Goal: Transaction & Acquisition: Purchase product/service

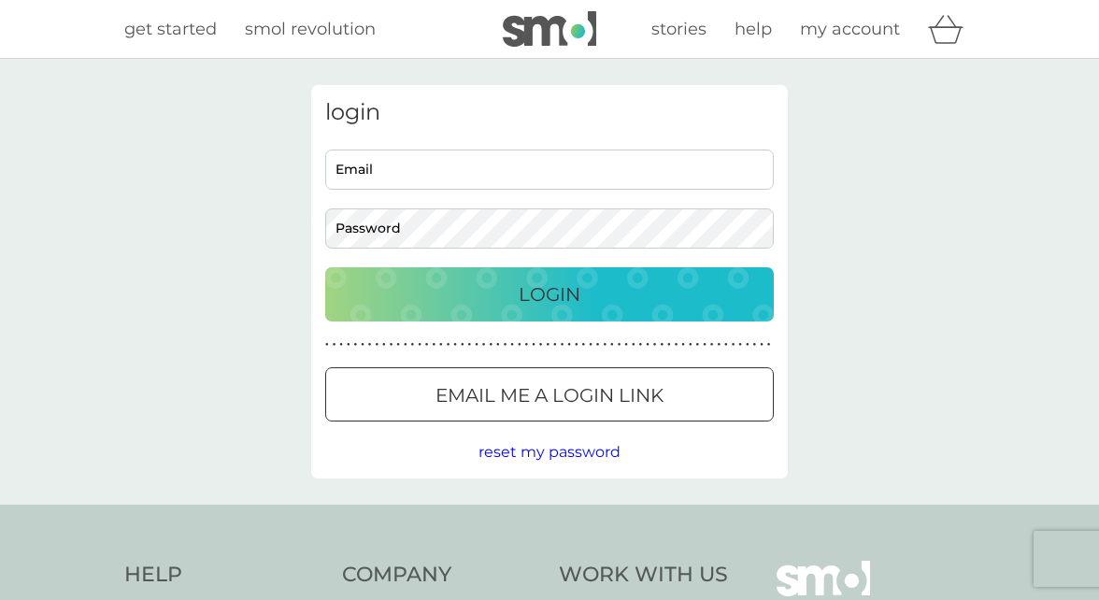
click at [370, 176] on input "Email" at bounding box center [549, 170] width 449 height 40
type input "joanahoehl@icloud.com"
click at [325, 267] on button "Login" at bounding box center [549, 294] width 449 height 54
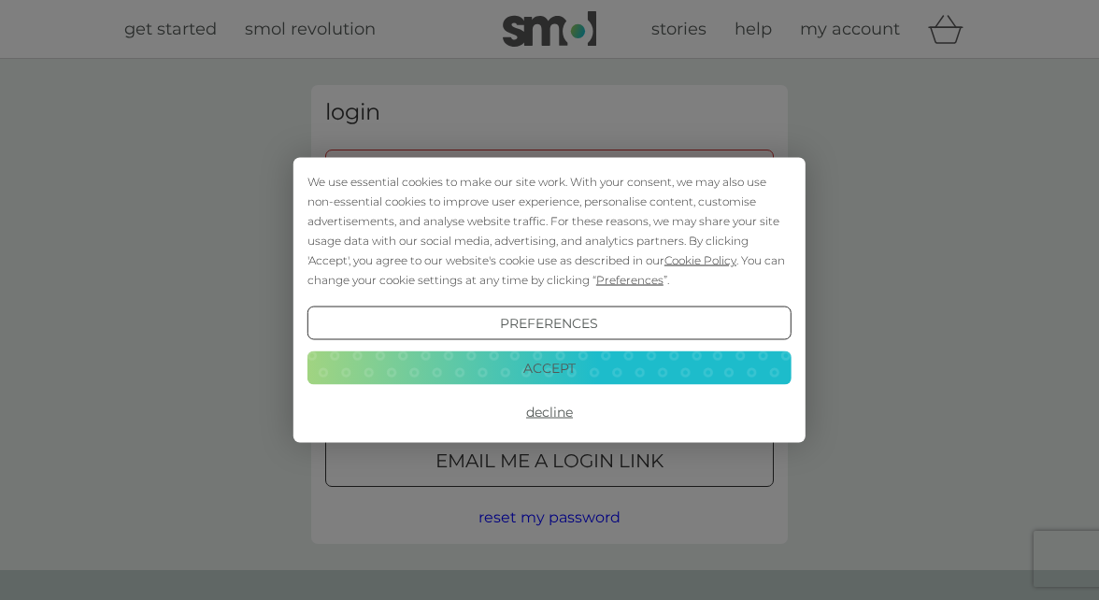
click at [409, 290] on div "We use essential cookies to make our site work. With your consent, we may also …" at bounding box center [549, 300] width 484 height 257
click at [528, 407] on button "Decline" at bounding box center [549, 412] width 484 height 34
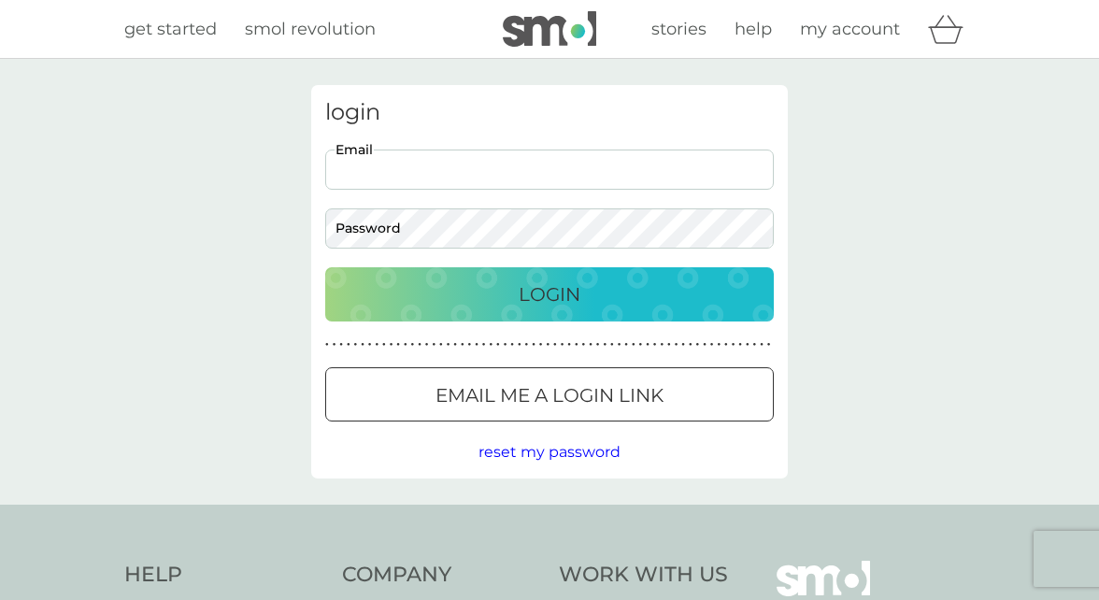
click at [430, 181] on input "Email" at bounding box center [549, 170] width 449 height 40
type input "joanahoehl@icloud.com"
click at [325, 267] on button "Login" at bounding box center [549, 294] width 449 height 54
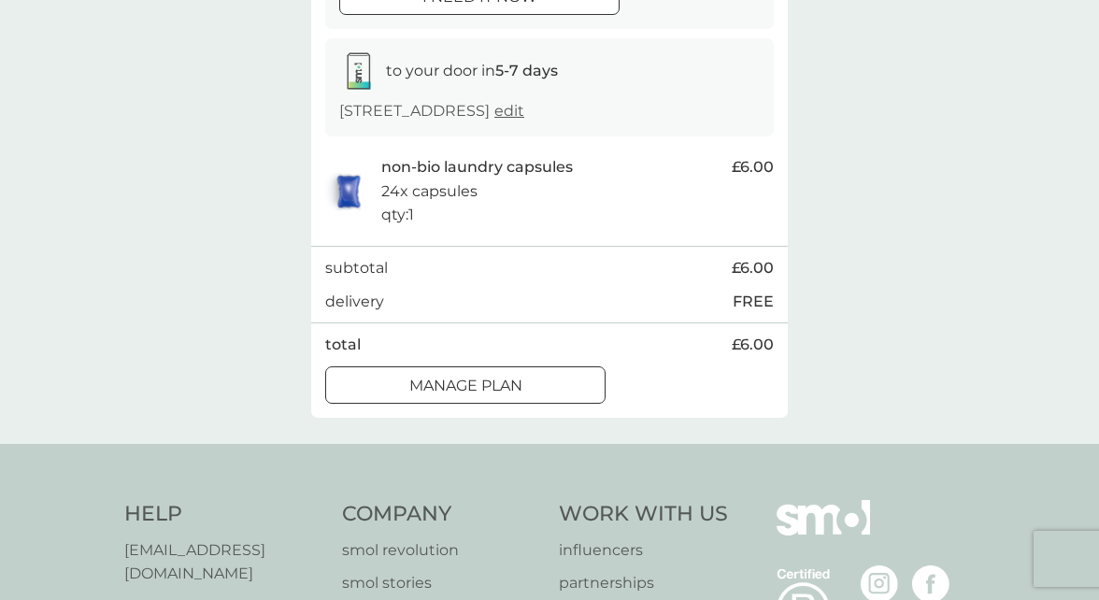
scroll to position [336, 0]
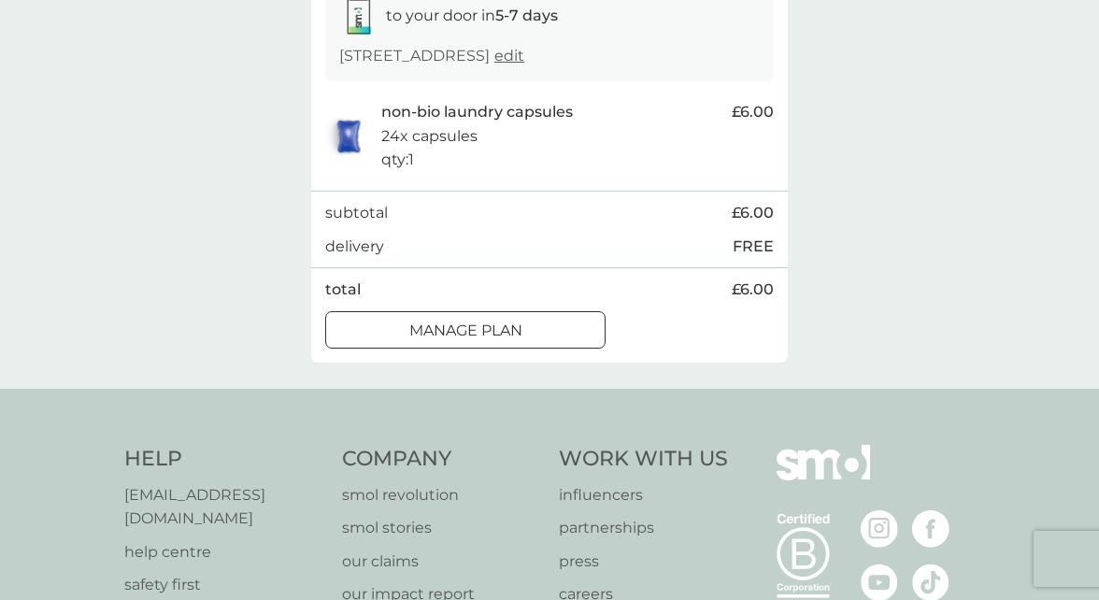
click at [479, 321] on div at bounding box center [465, 331] width 67 height 20
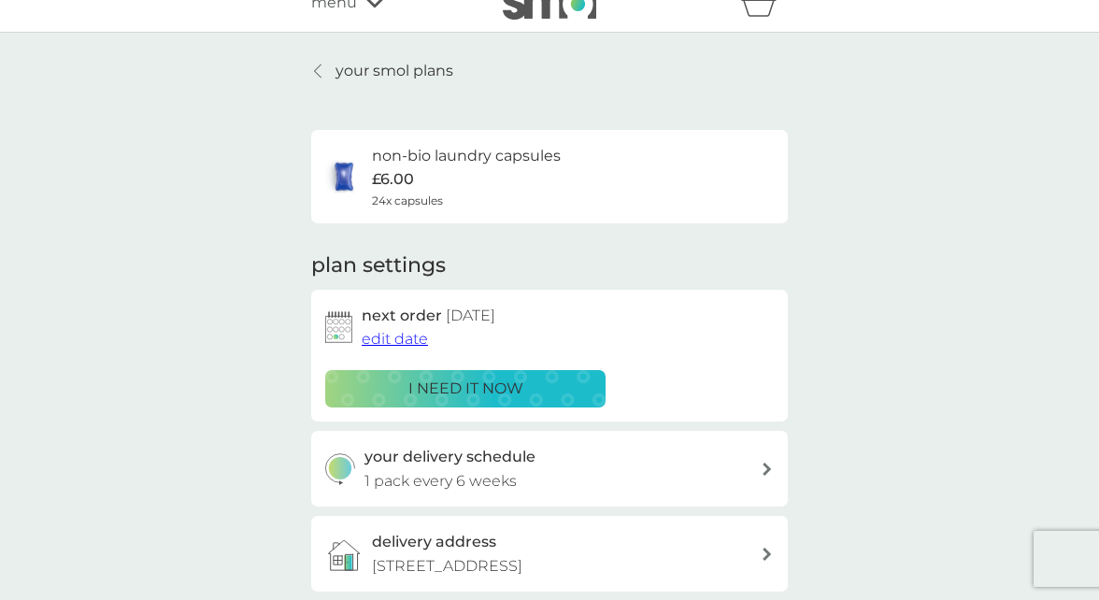
scroll to position [27, 0]
click at [398, 344] on span "edit date" at bounding box center [395, 338] width 66 height 18
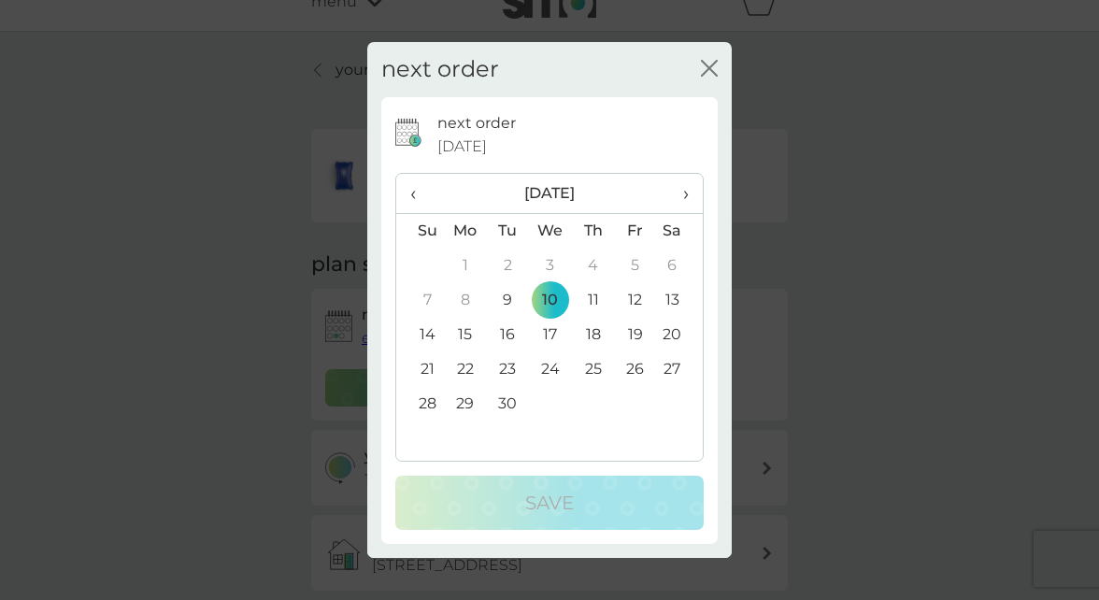
click at [552, 322] on td "17" at bounding box center [550, 335] width 43 height 35
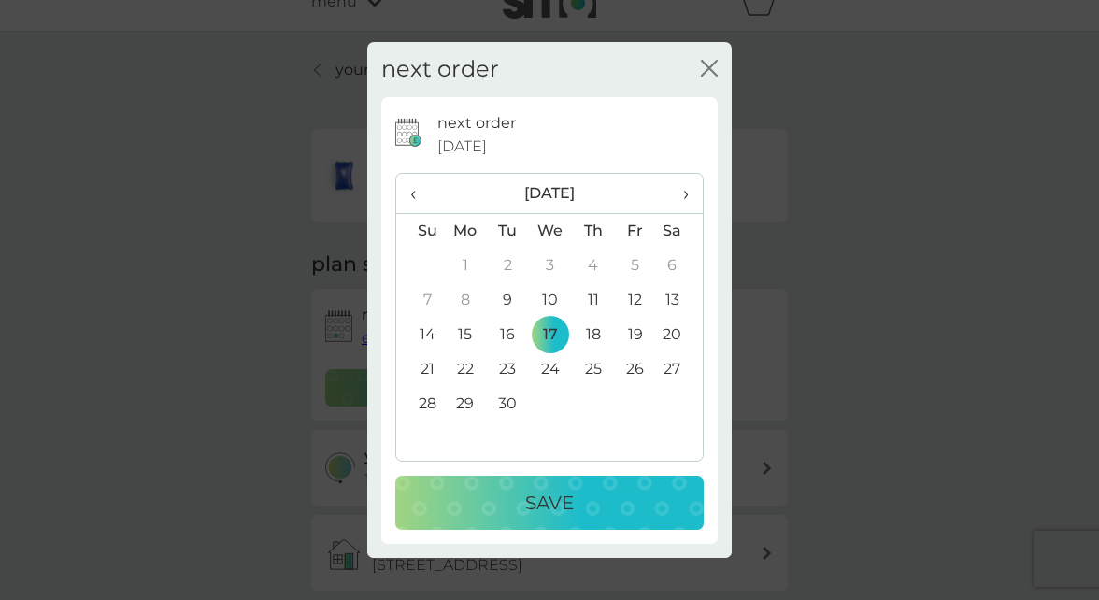
click at [552, 368] on td "24" at bounding box center [550, 369] width 43 height 35
click at [563, 494] on p "Save" at bounding box center [549, 503] width 49 height 30
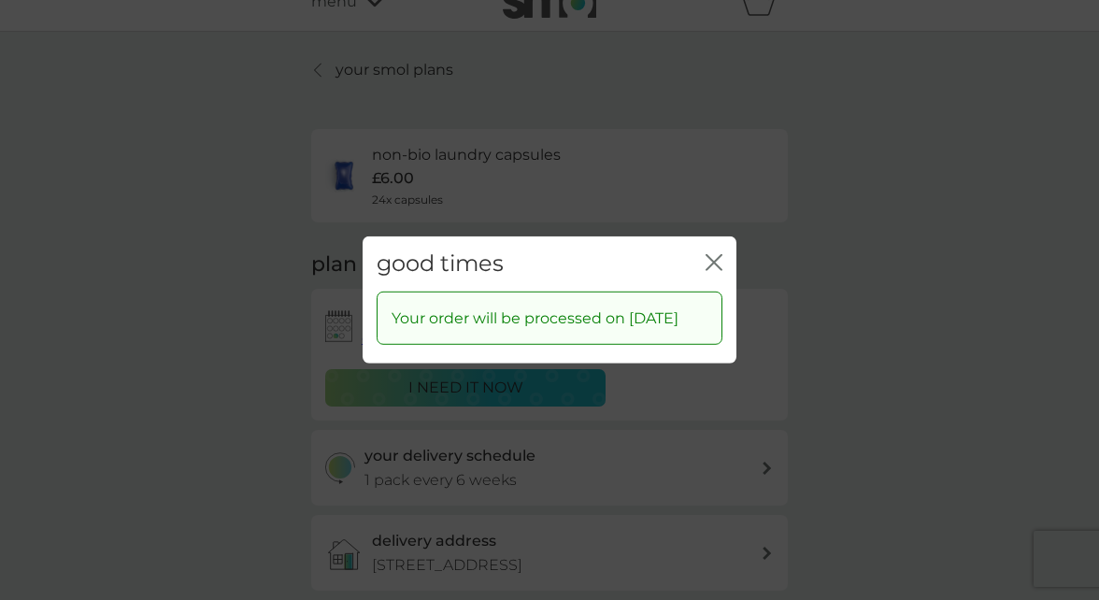
click at [719, 255] on icon "close" at bounding box center [717, 262] width 7 height 15
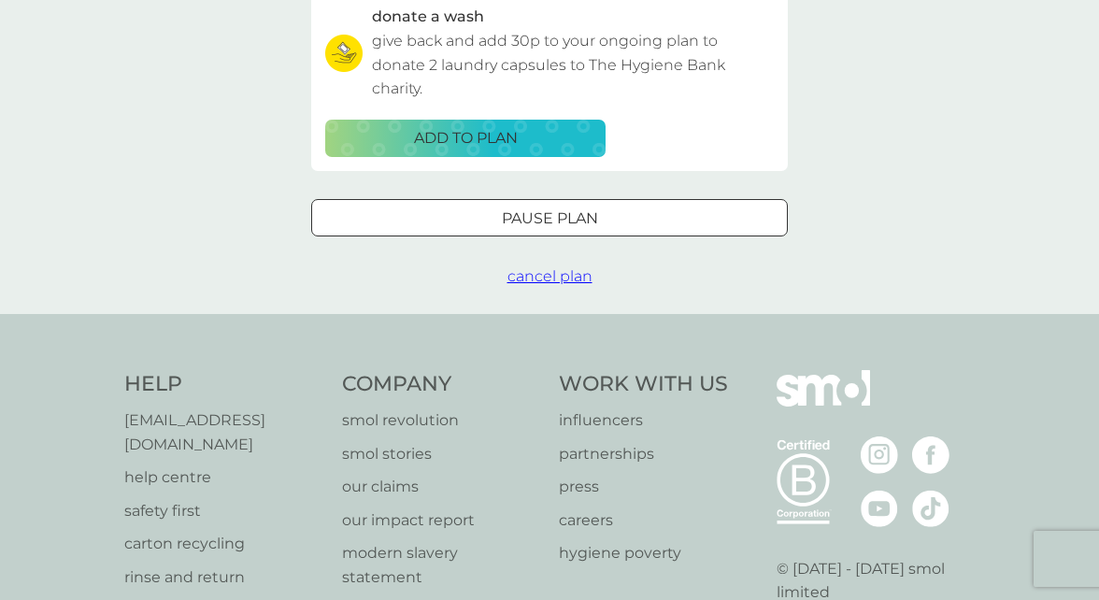
scroll to position [0, 0]
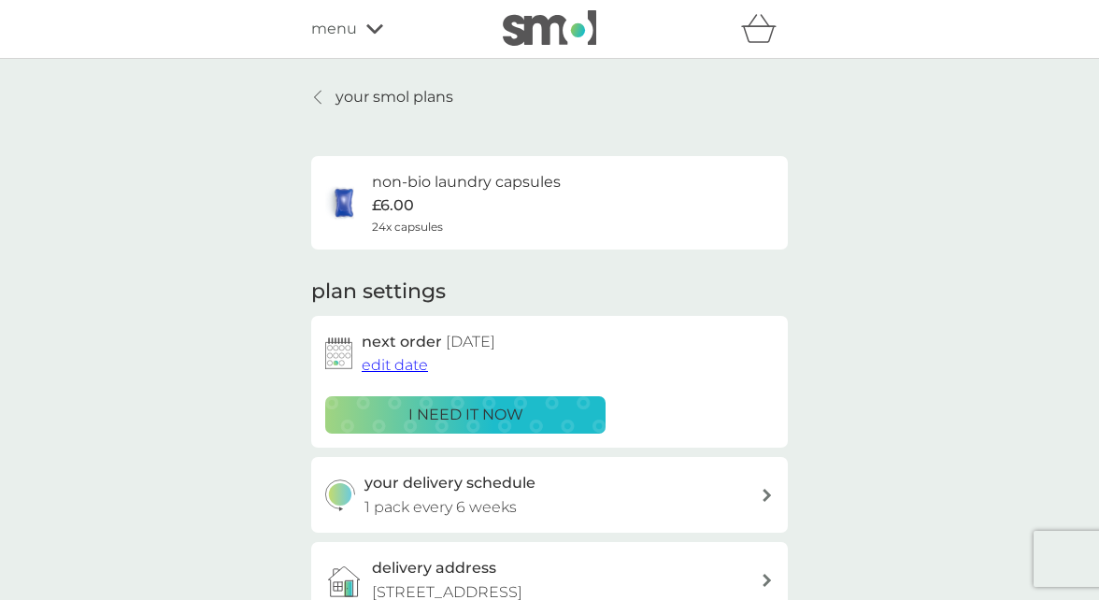
click at [368, 8] on div "refer a friend & you BOTH save smol impact smol shop your smol plans your upcom…" at bounding box center [549, 29] width 1099 height 59
click at [392, 87] on p "your smol plans" at bounding box center [395, 97] width 118 height 24
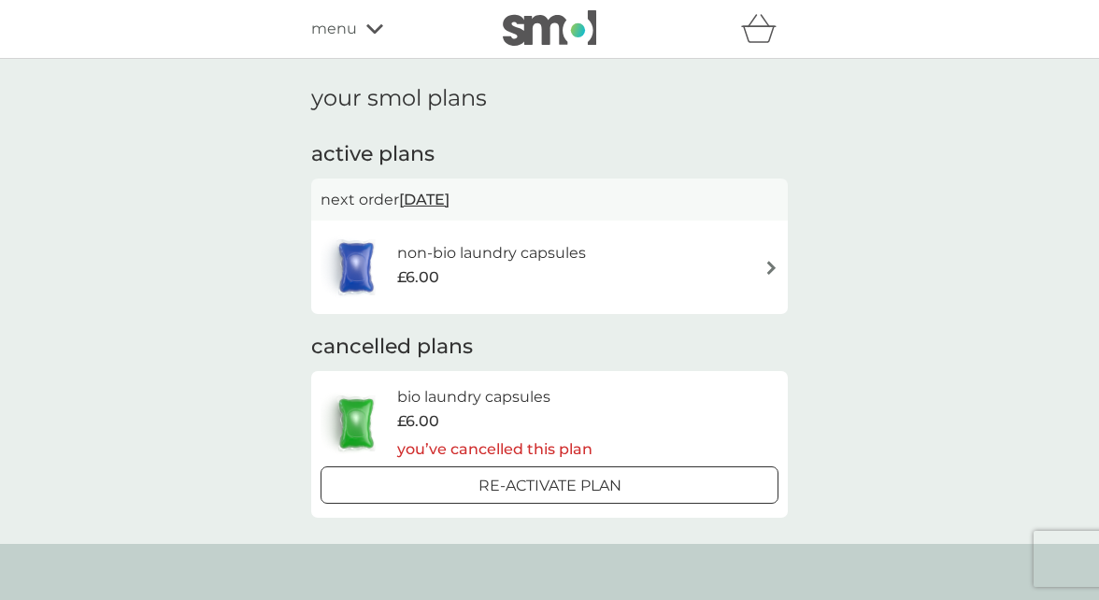
click at [344, 21] on span "menu" at bounding box center [334, 29] width 46 height 24
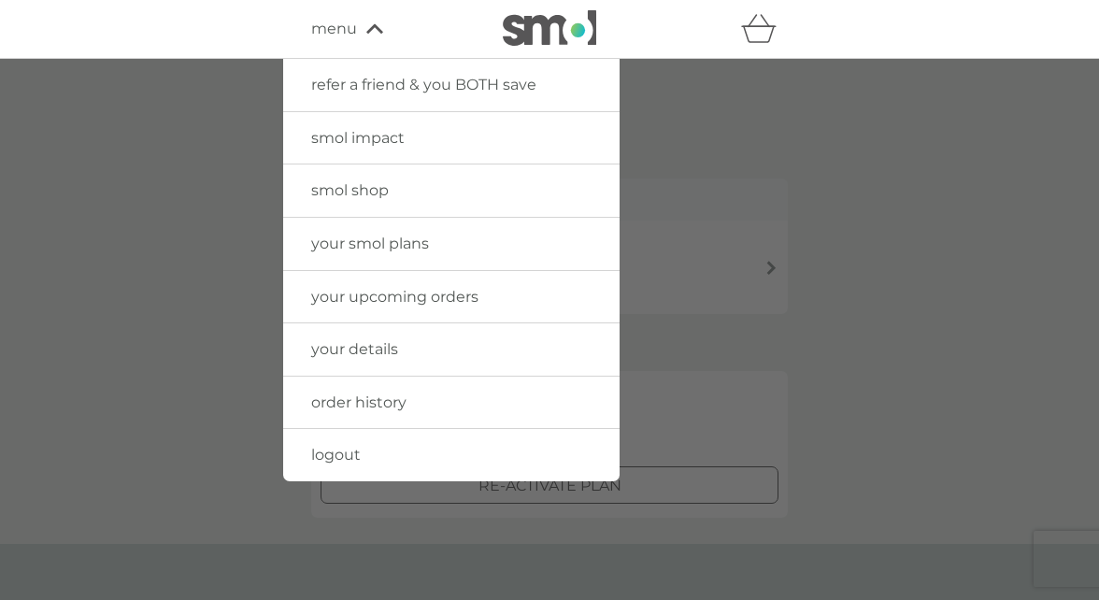
click at [371, 243] on span "your smol plans" at bounding box center [370, 244] width 118 height 18
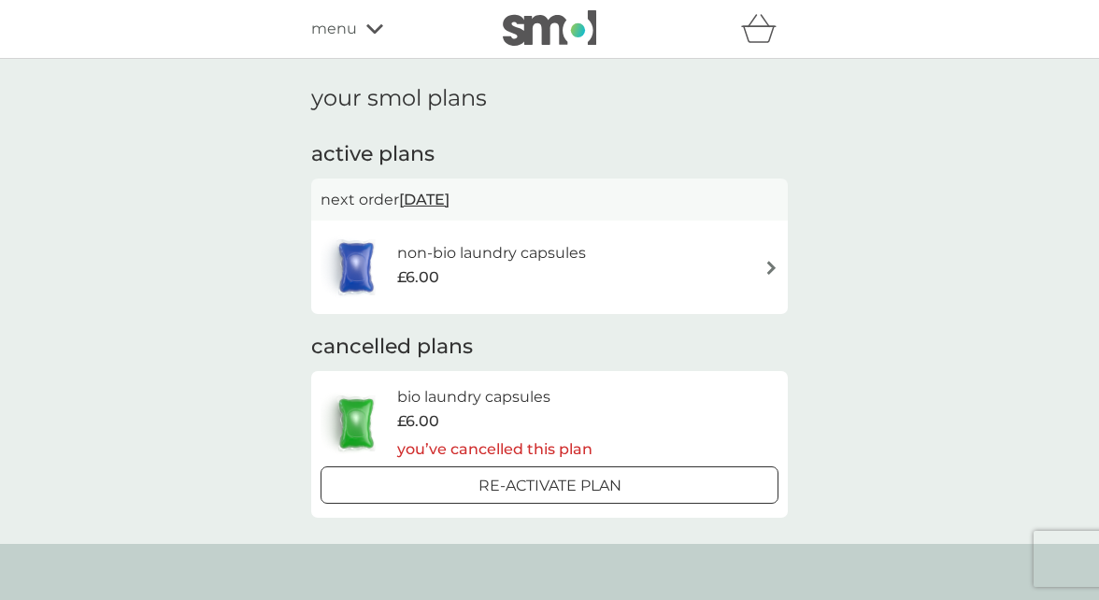
click at [371, 28] on icon at bounding box center [374, 28] width 17 height 11
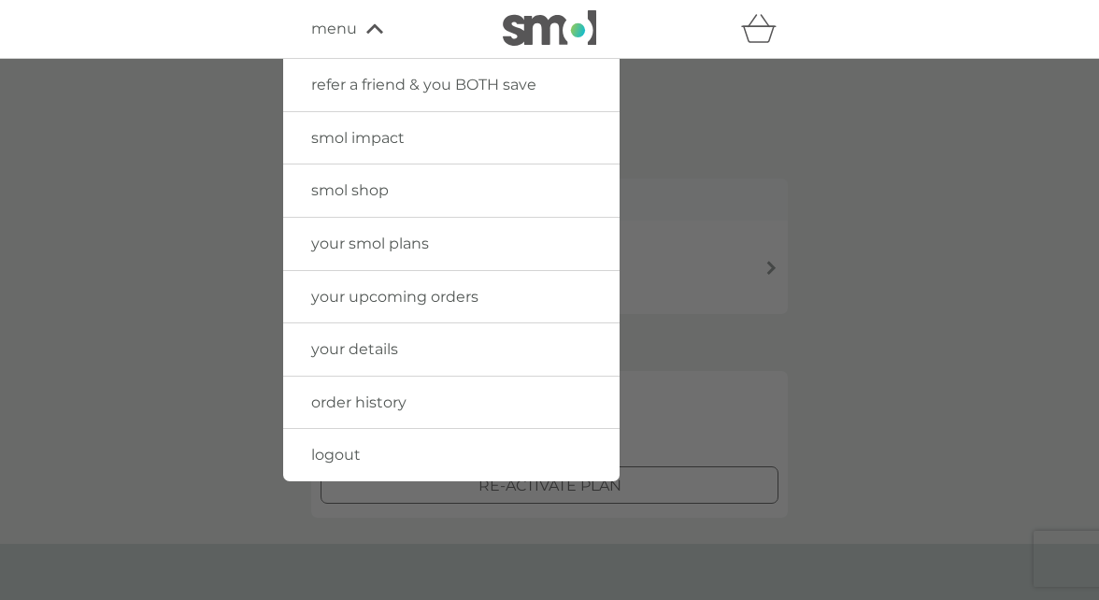
click at [350, 187] on span "smol shop" at bounding box center [350, 190] width 78 height 18
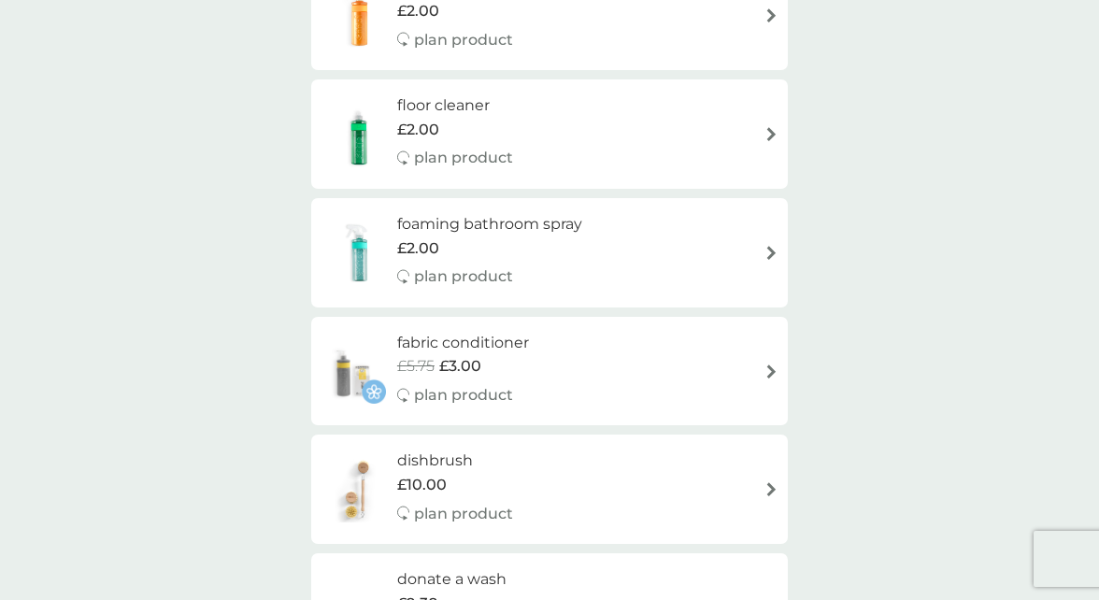
scroll to position [693, 0]
click at [524, 362] on div "£5.75 £3.00" at bounding box center [463, 365] width 132 height 24
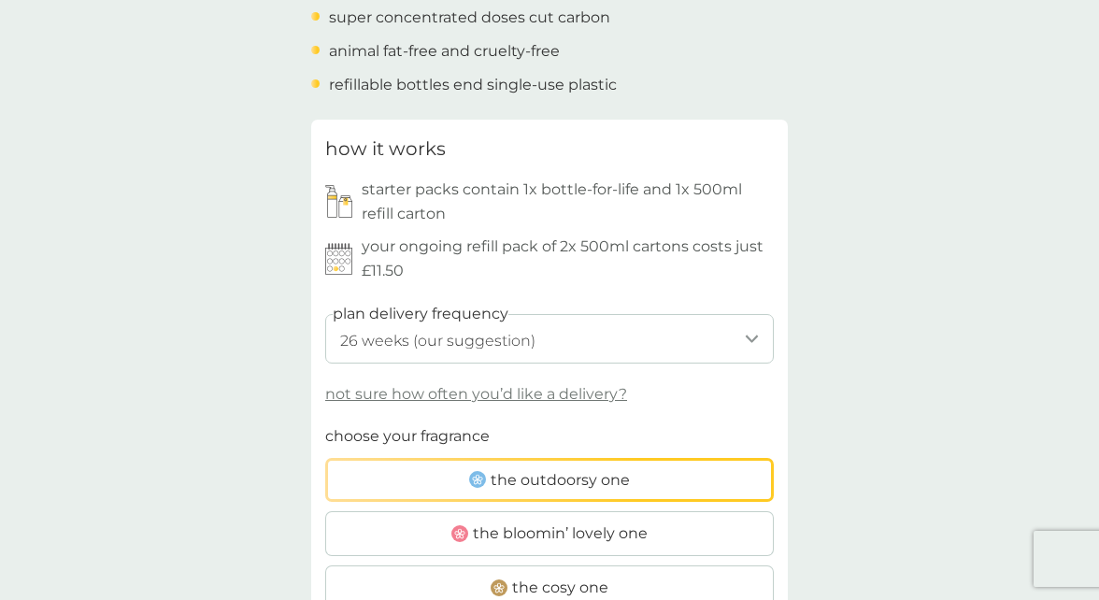
scroll to position [831, 0]
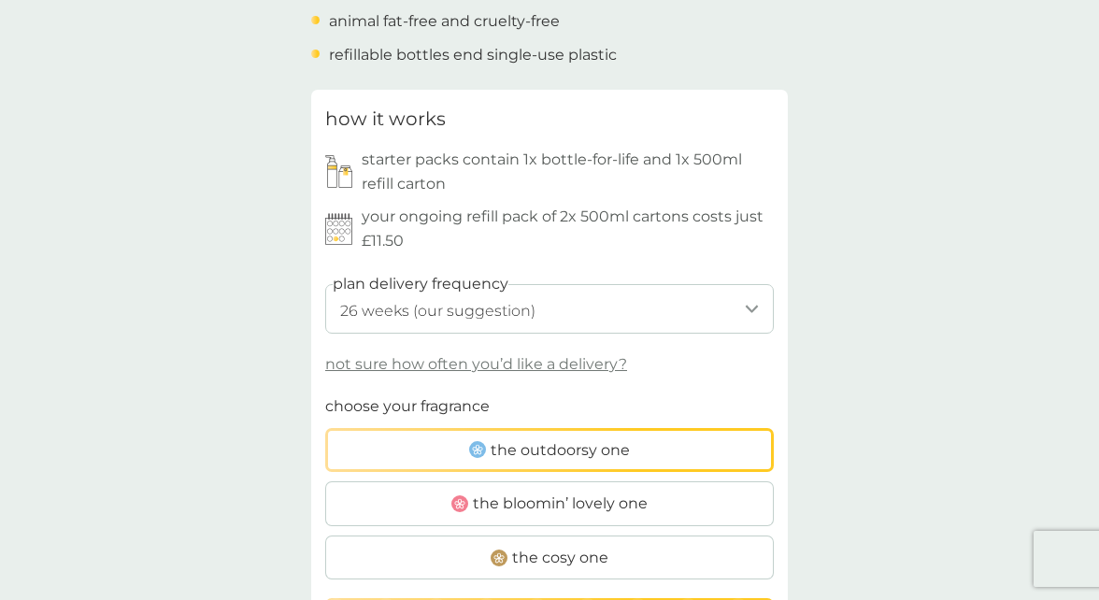
click at [463, 311] on select "1 week 2 weeks 3 weeks 4 weeks 5 weeks 6 weeks 7 weeks 8 weeks 9 weeks 10 weeks…" at bounding box center [549, 309] width 449 height 50
select select "210"
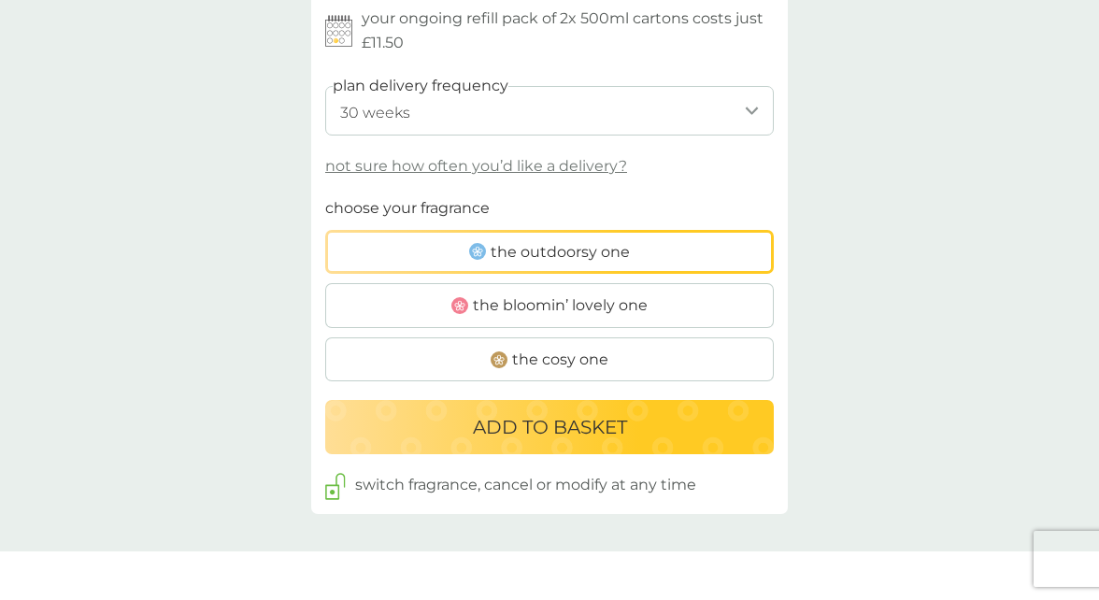
scroll to position [1001, 0]
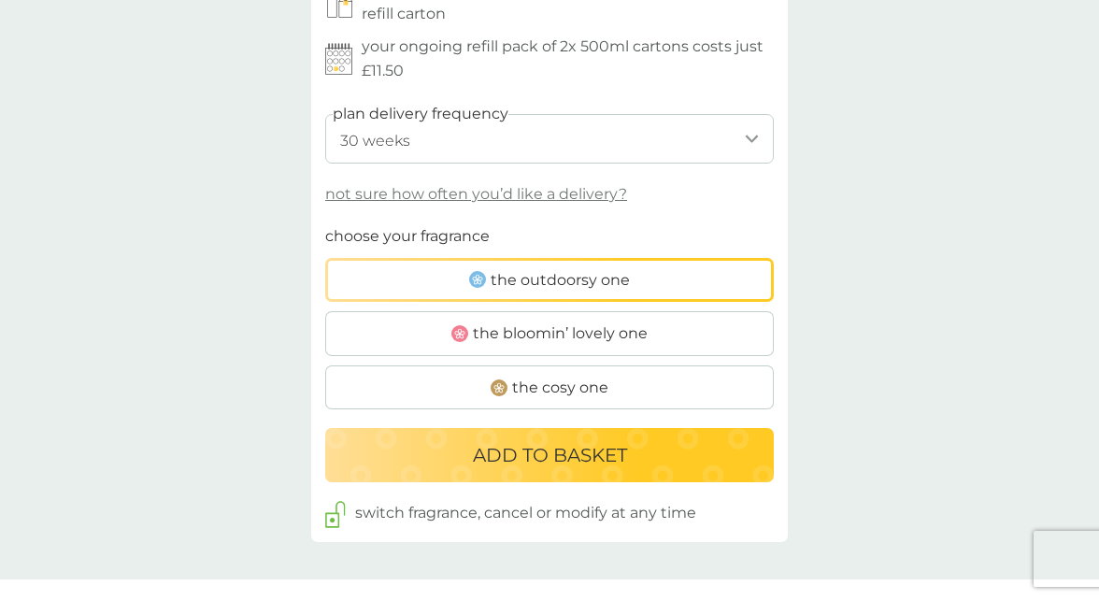
click at [587, 353] on label "the bloomin’ lovely one" at bounding box center [549, 333] width 449 height 45
click at [325, 224] on input "the bloomin’ lovely one" at bounding box center [325, 224] width 0 height 0
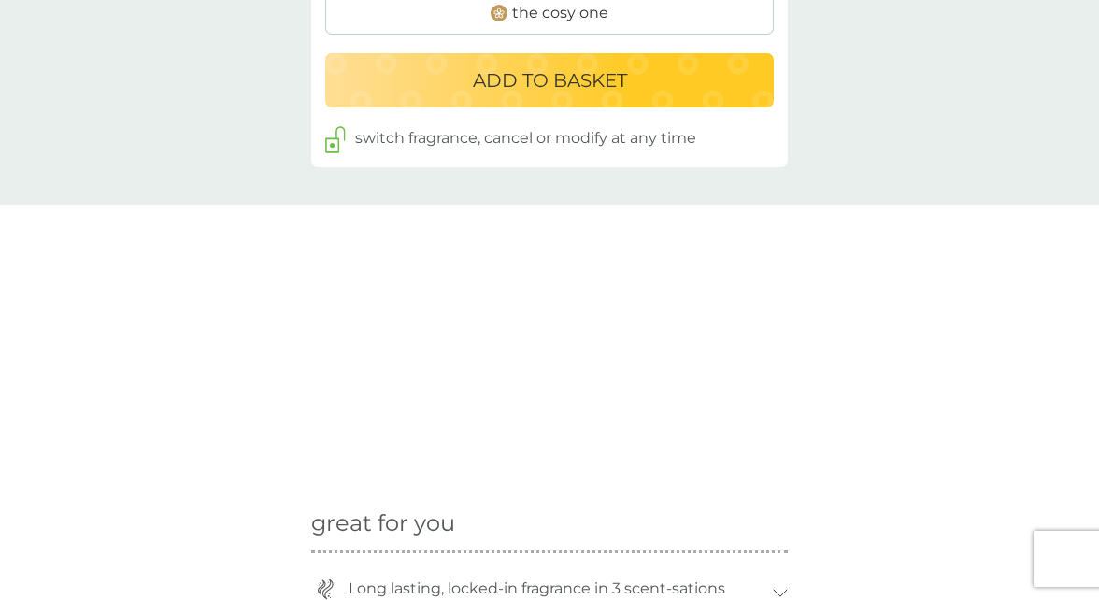
scroll to position [1307, 0]
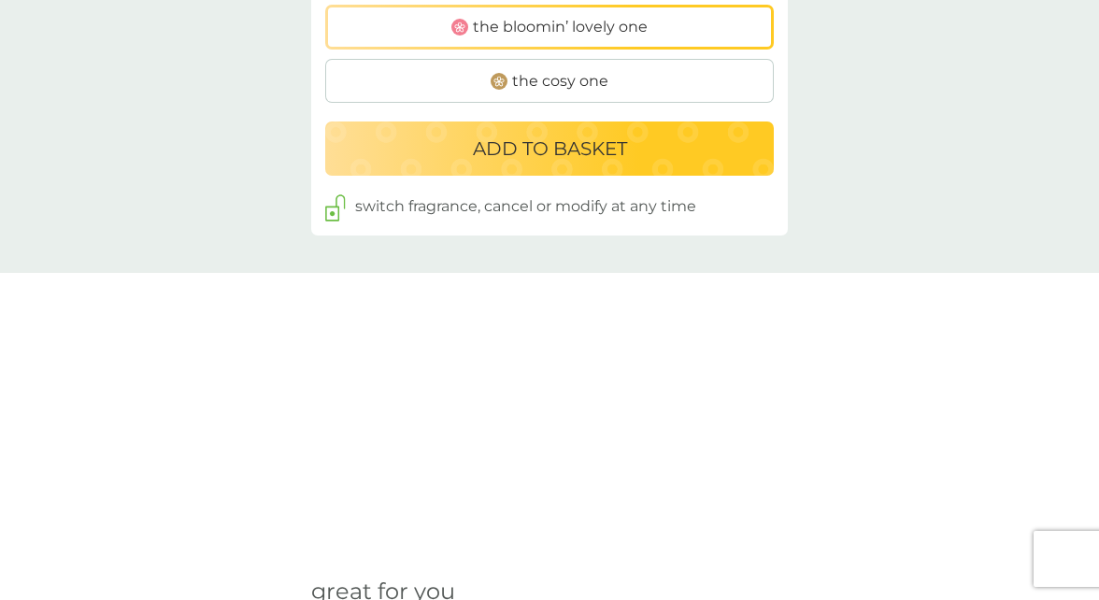
click at [566, 71] on span "the cosy one" at bounding box center [560, 81] width 96 height 24
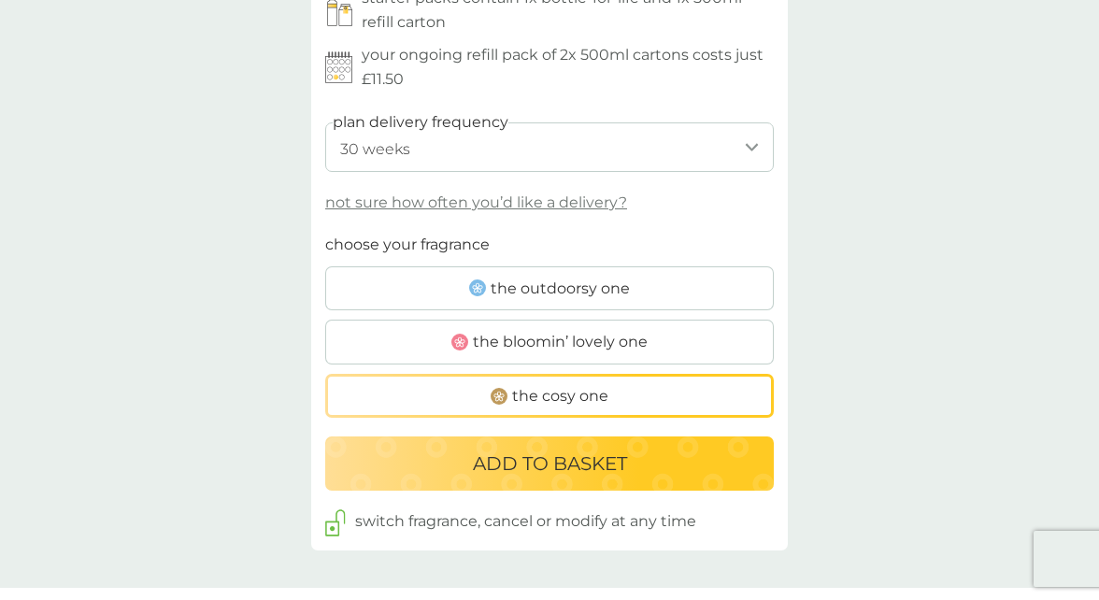
scroll to position [1032, 0]
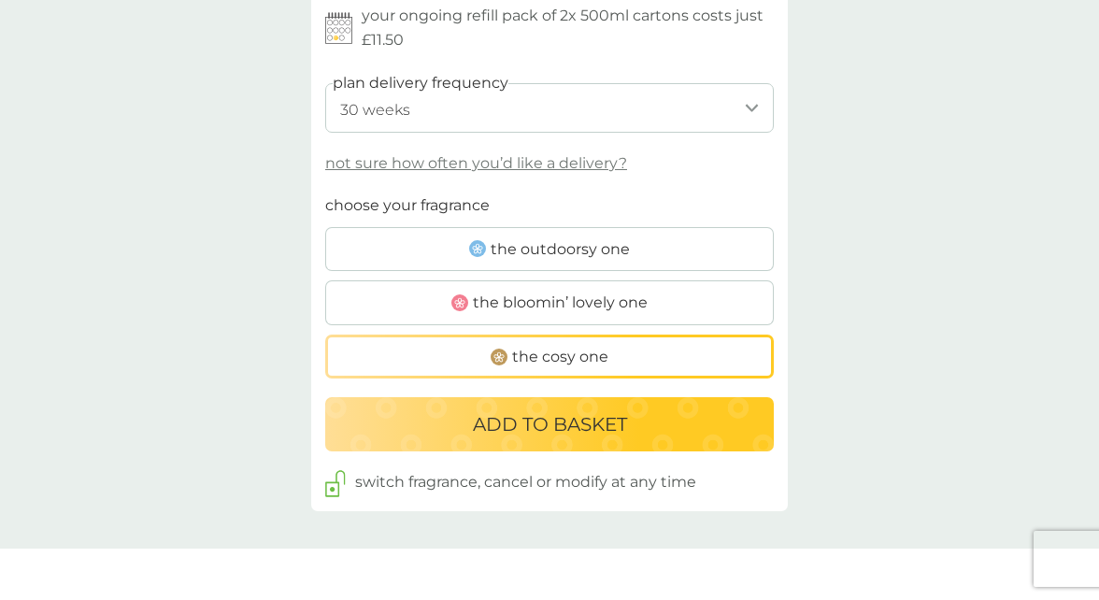
click at [593, 246] on span "the outdoorsy one" at bounding box center [560, 249] width 139 height 24
click at [325, 193] on input "the outdoorsy one" at bounding box center [325, 193] width 0 height 0
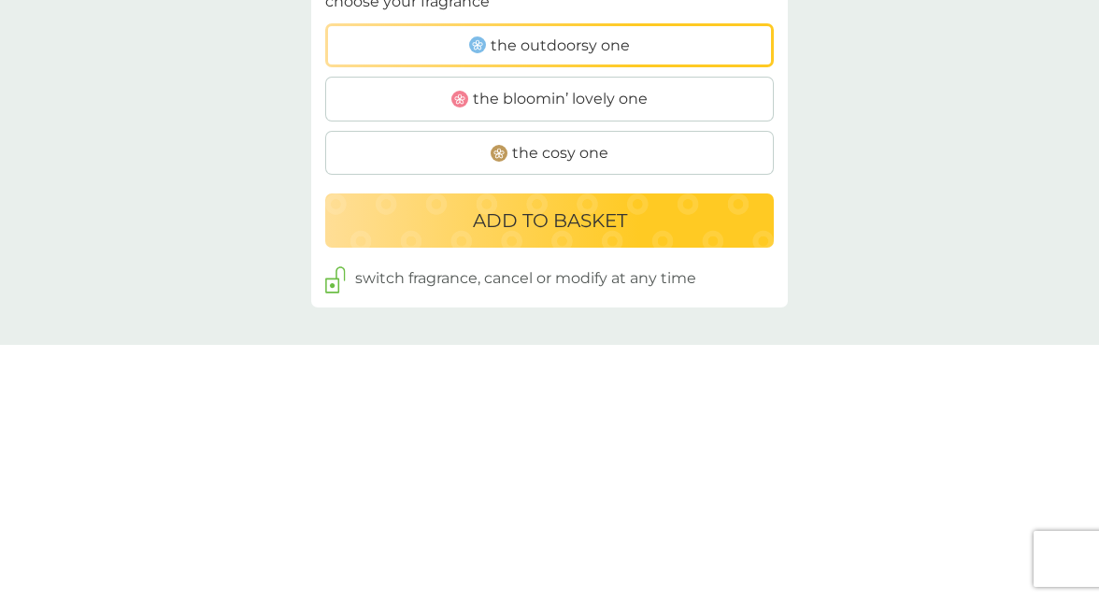
scroll to position [1225, 0]
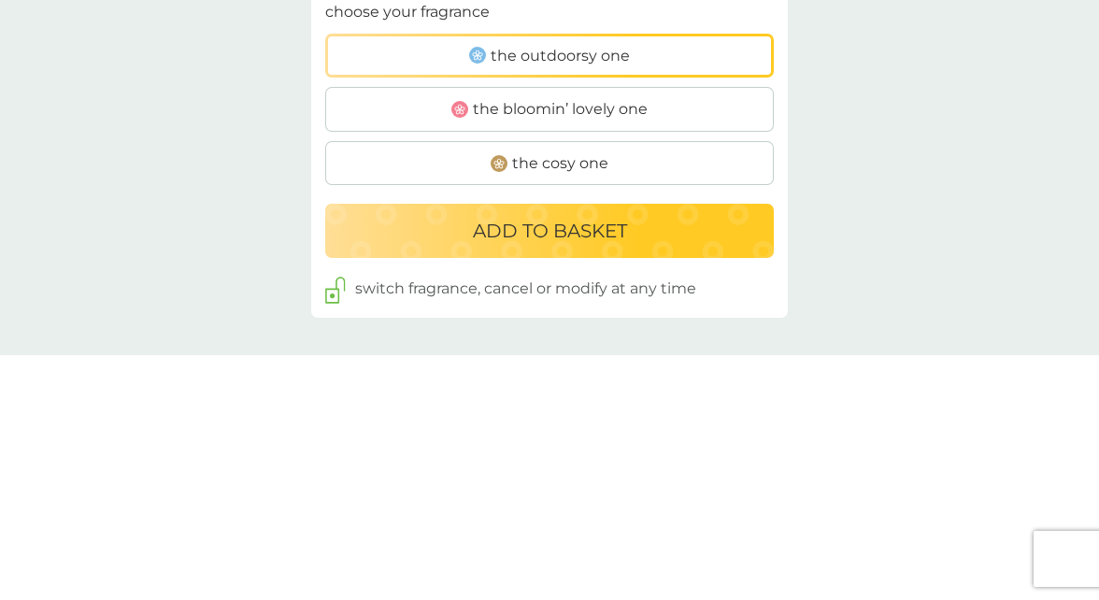
click at [572, 169] on span "the cosy one" at bounding box center [560, 163] width 96 height 24
click at [325, 0] on input "the cosy one" at bounding box center [325, 0] width 0 height 0
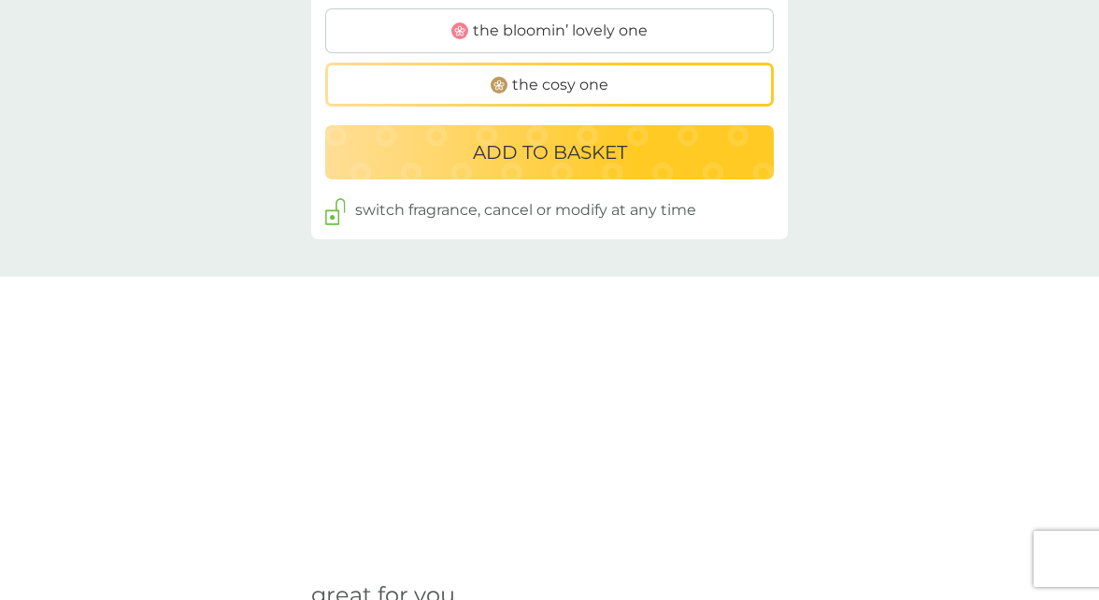
scroll to position [1307, 0]
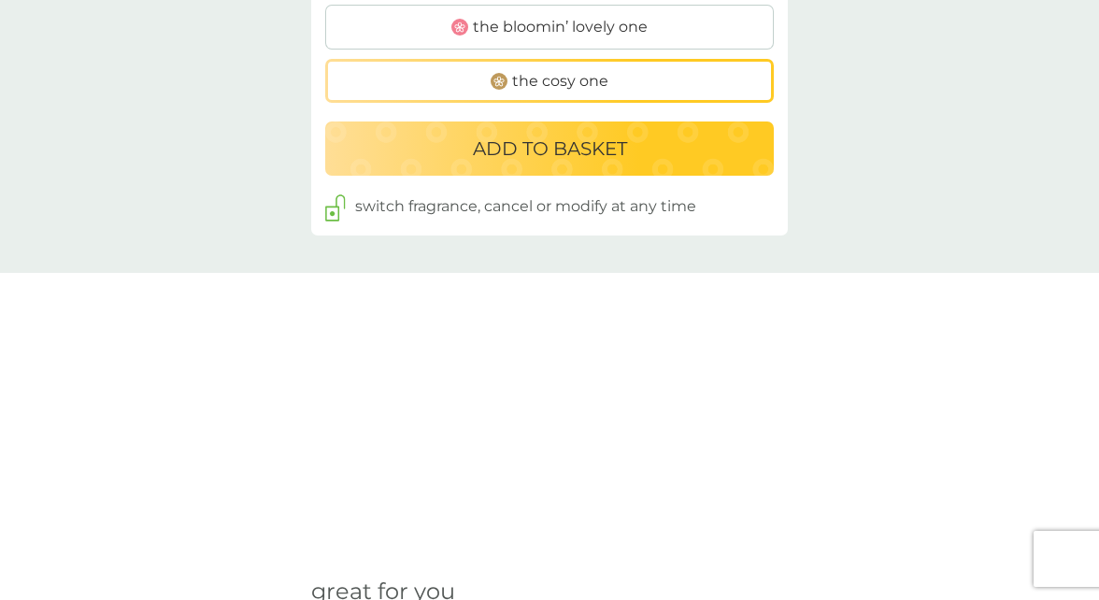
click at [587, 152] on p "ADD TO BASKET" at bounding box center [550, 149] width 154 height 30
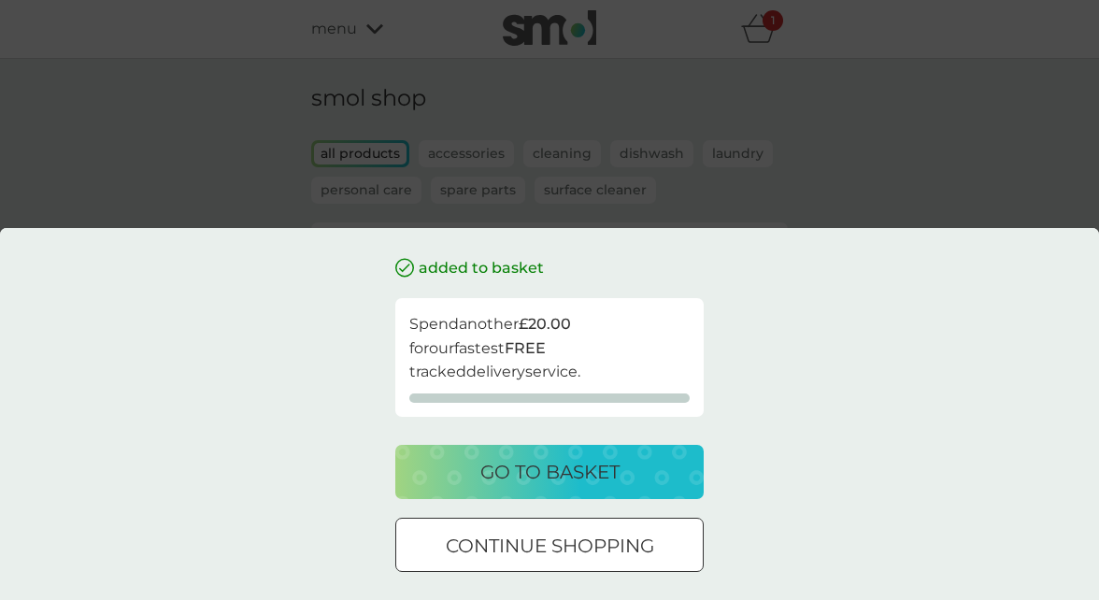
click at [546, 459] on p "go to basket" at bounding box center [549, 472] width 139 height 30
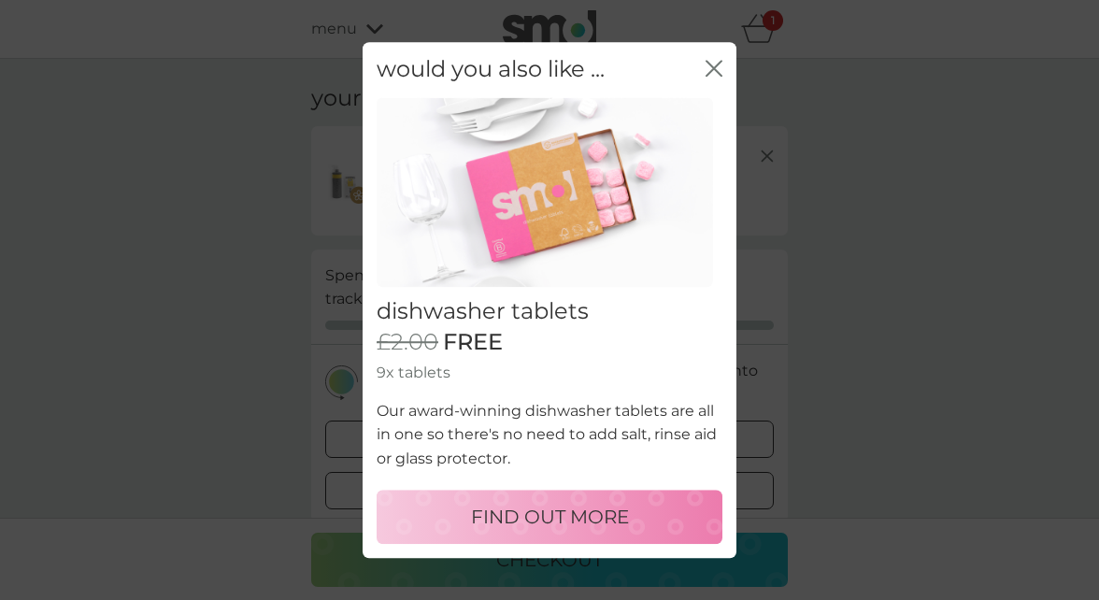
click at [714, 73] on icon "close" at bounding box center [714, 68] width 17 height 17
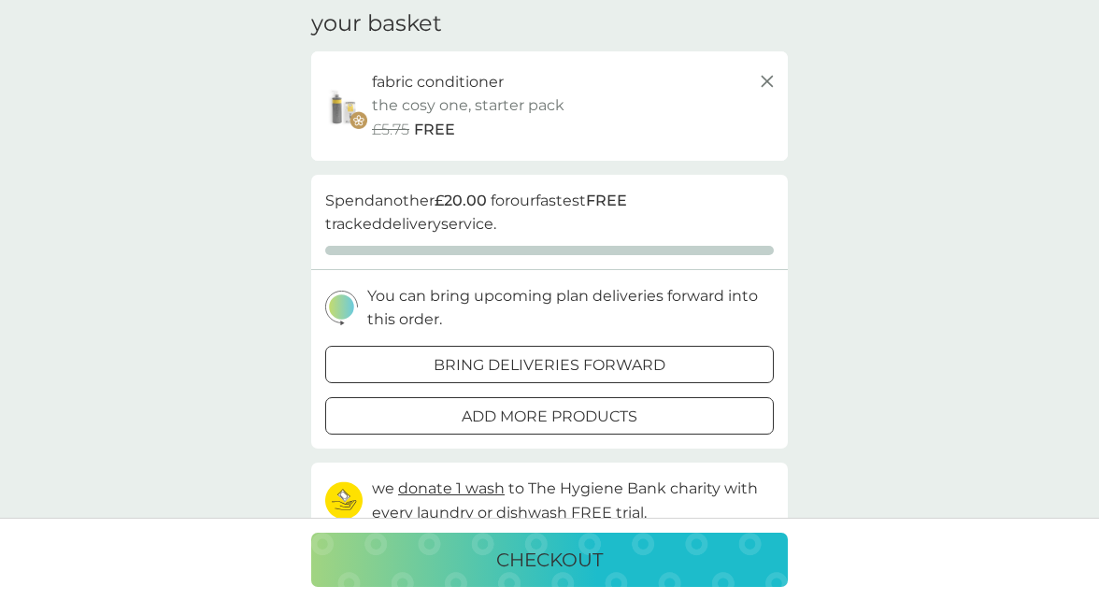
scroll to position [103, 0]
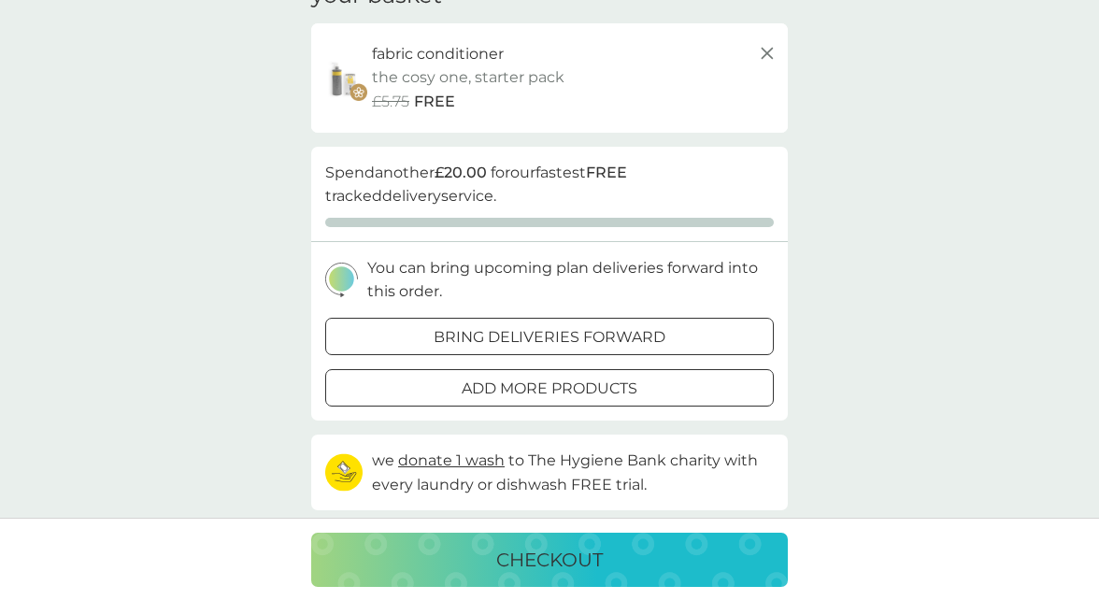
click at [524, 325] on p "bring deliveries forward" at bounding box center [550, 337] width 232 height 24
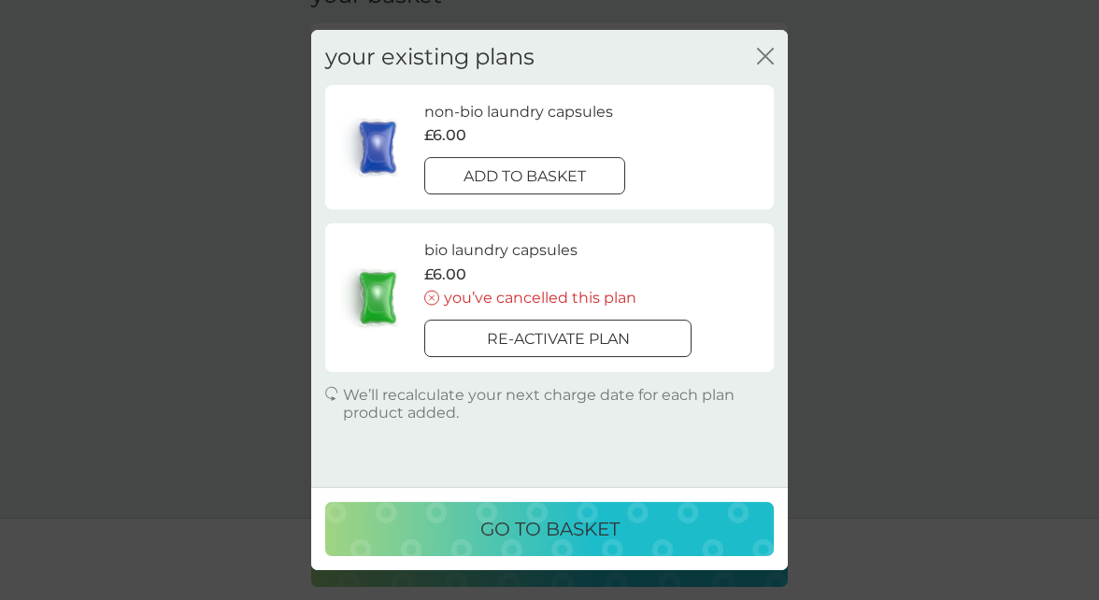
click at [534, 168] on div at bounding box center [524, 176] width 67 height 20
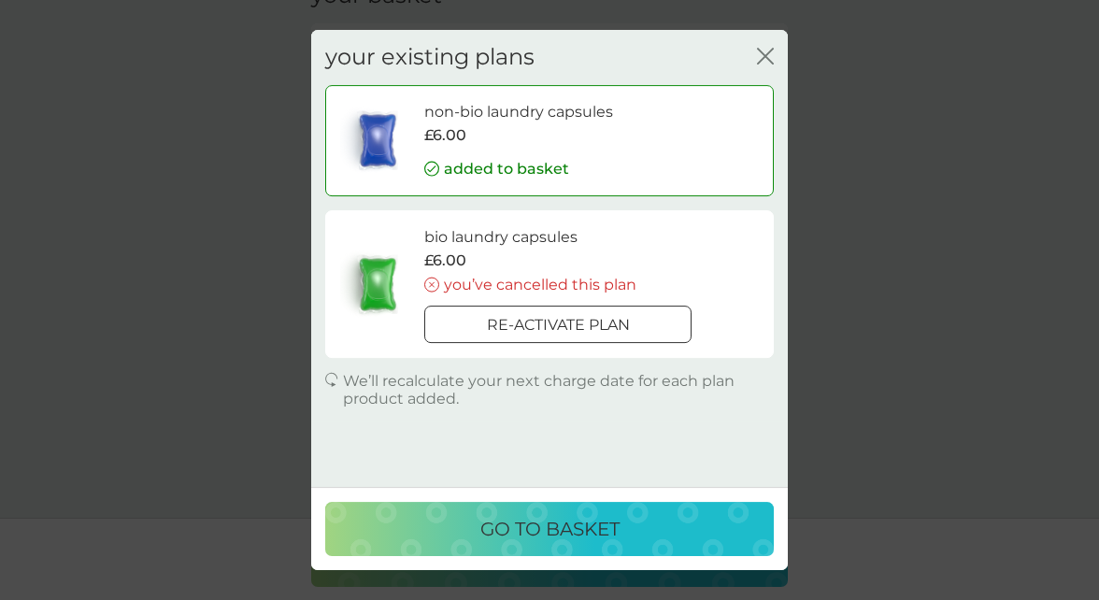
click at [613, 532] on p "go to basket" at bounding box center [549, 529] width 139 height 30
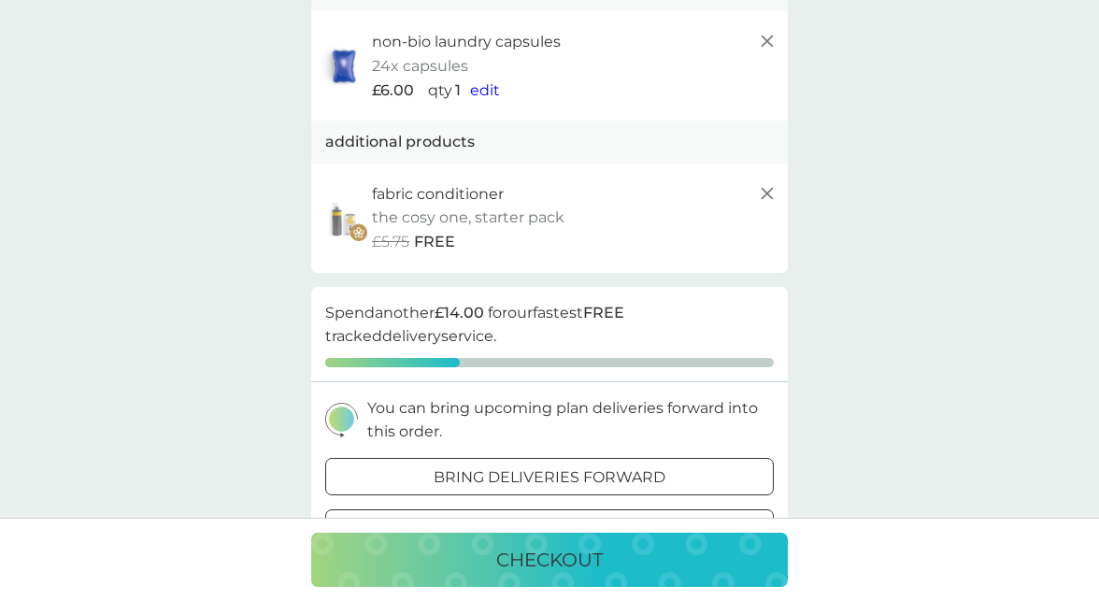
scroll to position [254, 0]
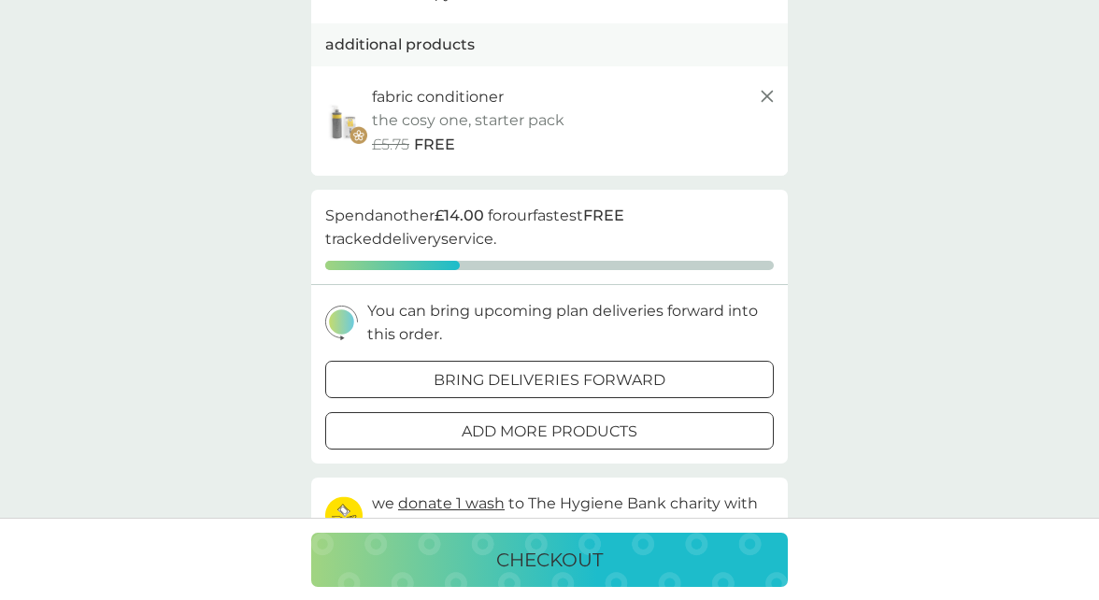
click at [582, 566] on p "checkout" at bounding box center [549, 560] width 107 height 30
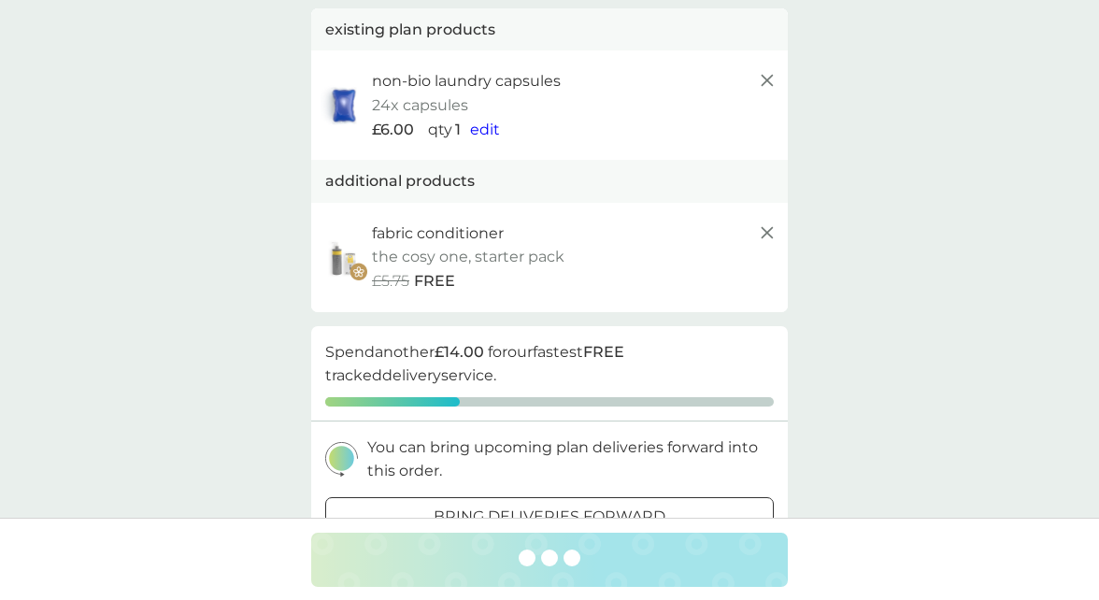
scroll to position [115, 0]
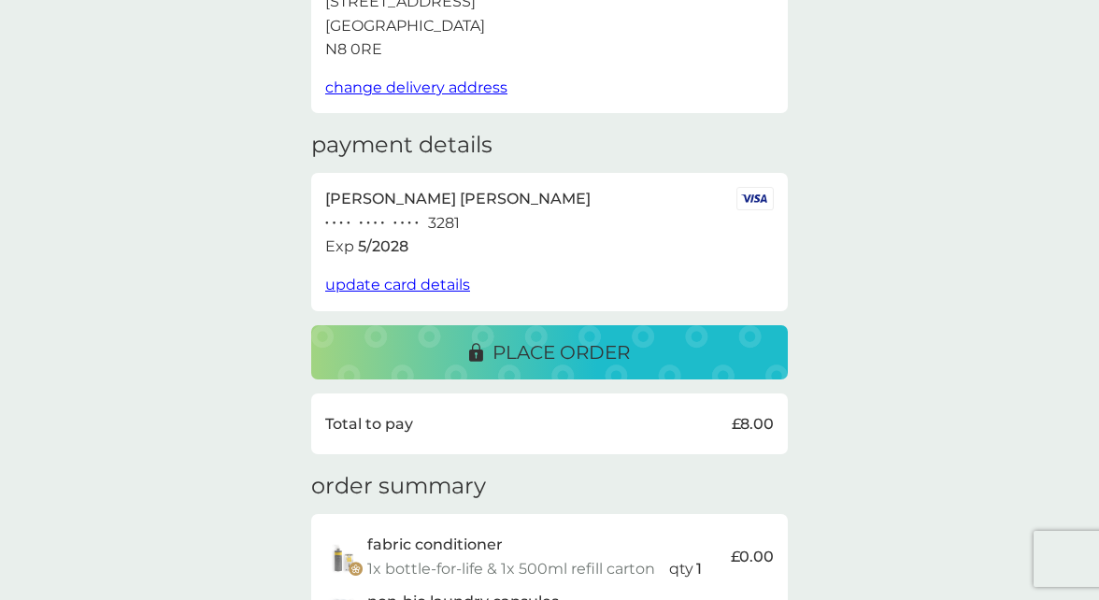
scroll to position [197, 0]
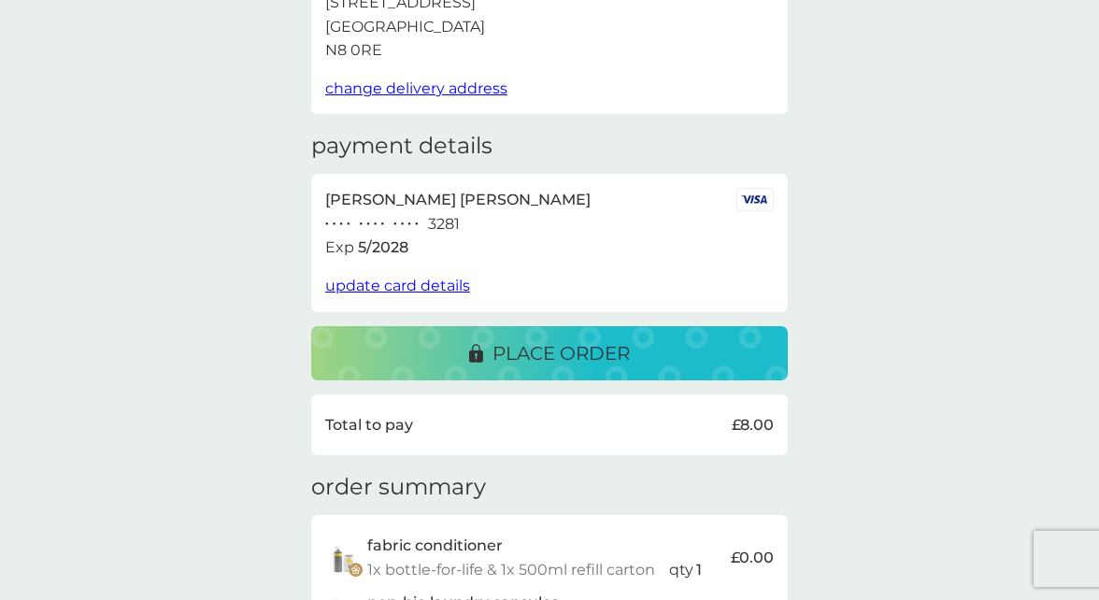
click at [569, 364] on p "place order" at bounding box center [561, 353] width 137 height 30
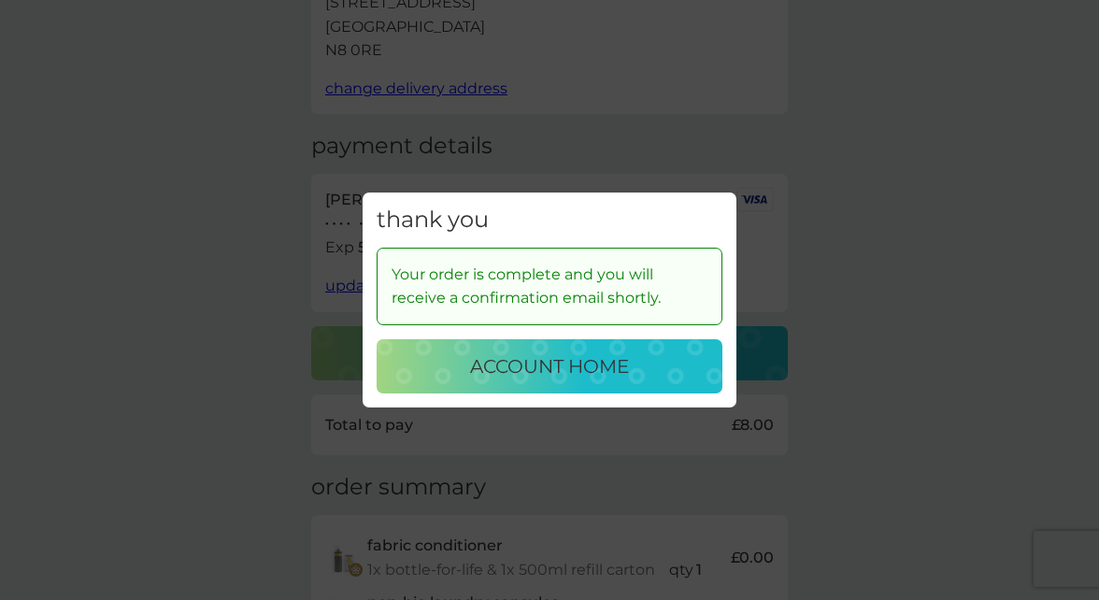
click at [533, 364] on p "account home" at bounding box center [549, 366] width 159 height 30
